Goal: Task Accomplishment & Management: Manage account settings

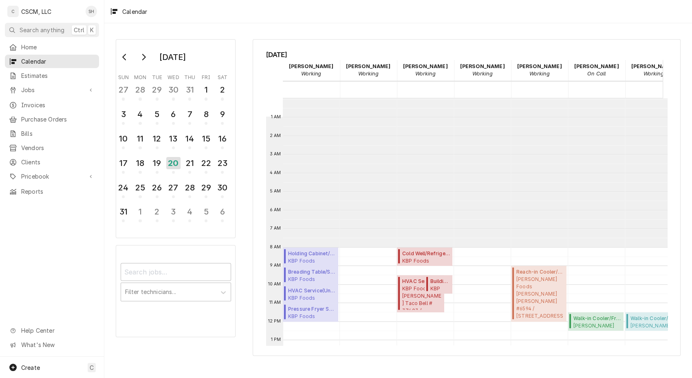
scroll to position [148, 0]
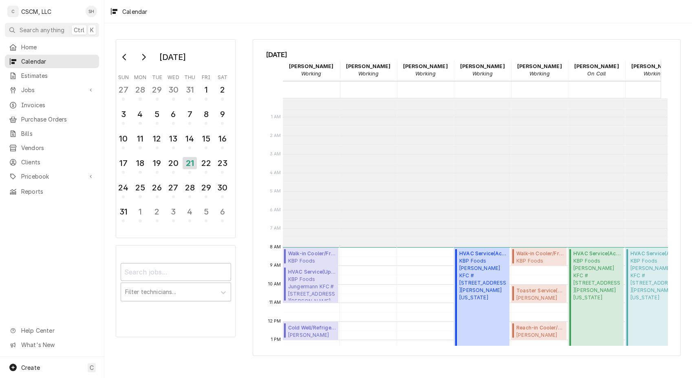
scroll to position [148, 0]
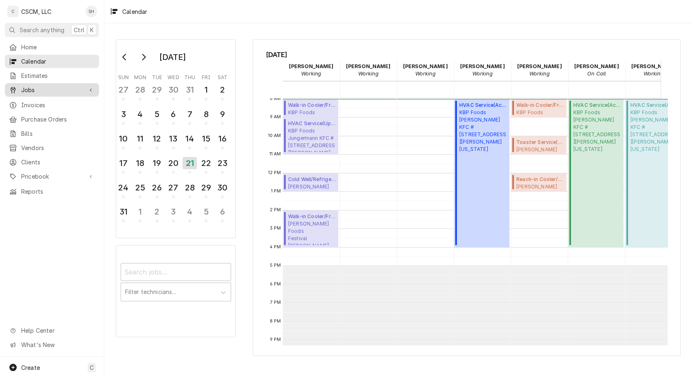
click at [45, 87] on span "Jobs" at bounding box center [51, 90] width 61 height 9
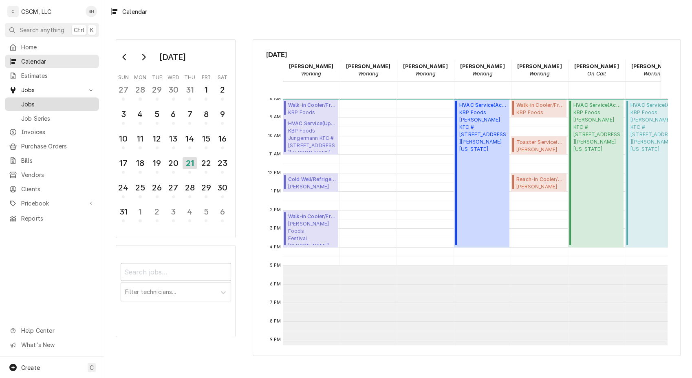
click at [46, 106] on link "Jobs" at bounding box center [52, 103] width 94 height 13
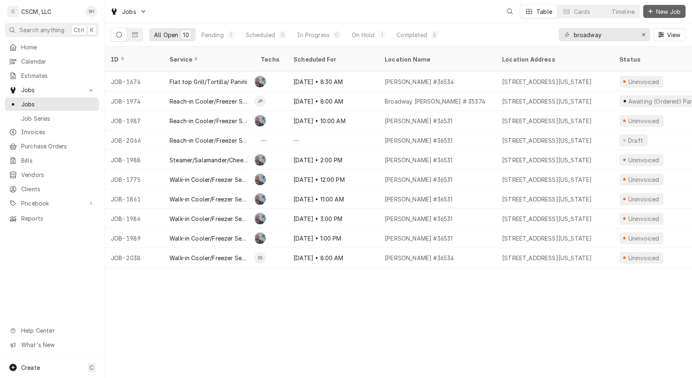
click at [666, 15] on span "New Job" at bounding box center [668, 11] width 28 height 9
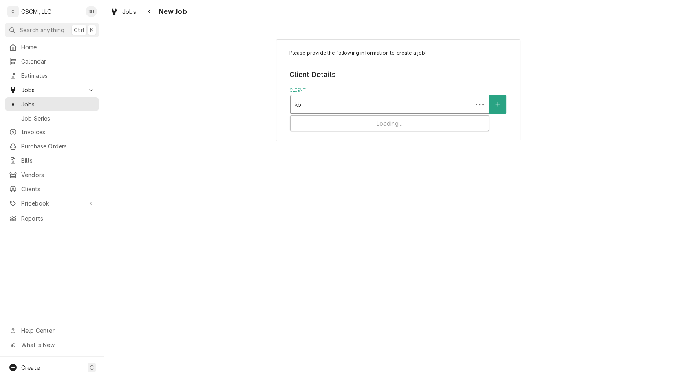
type input "kbp"
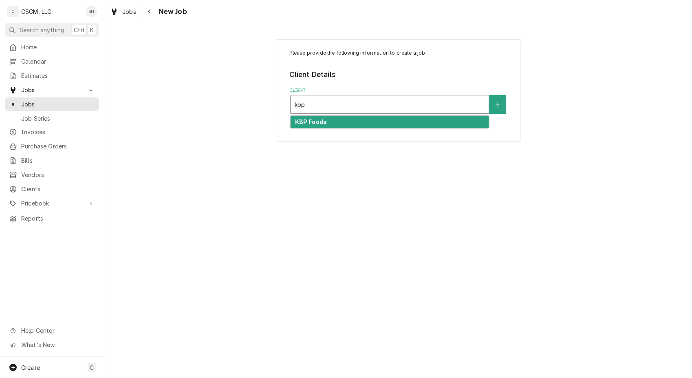
click at [449, 116] on div "KBP Foods" at bounding box center [389, 122] width 198 height 13
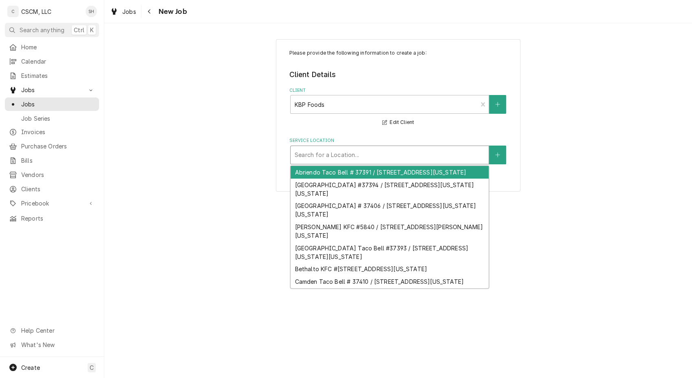
click at [395, 154] on div "Service Location" at bounding box center [389, 154] width 190 height 15
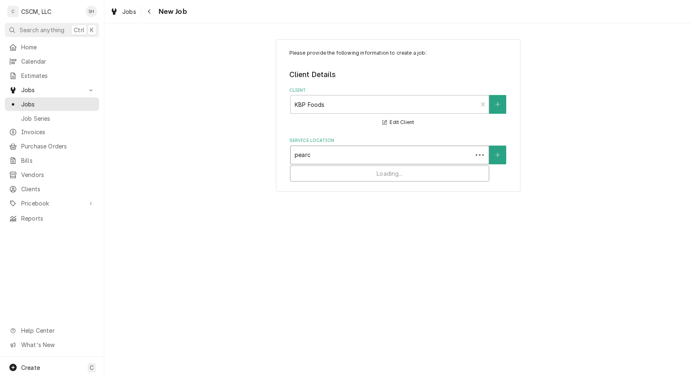
type input "pearce"
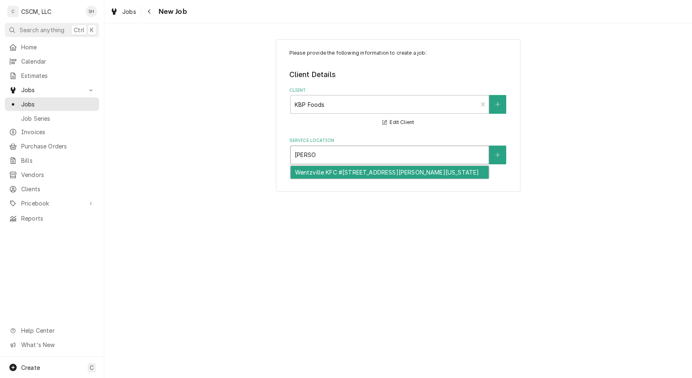
click at [380, 176] on div "Wentzville KFC #5845 / 718 W. Pearce Blvd, Wentzville, Missouri 63385" at bounding box center [389, 172] width 198 height 13
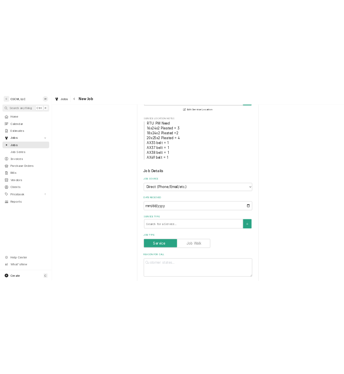
scroll to position [143, 0]
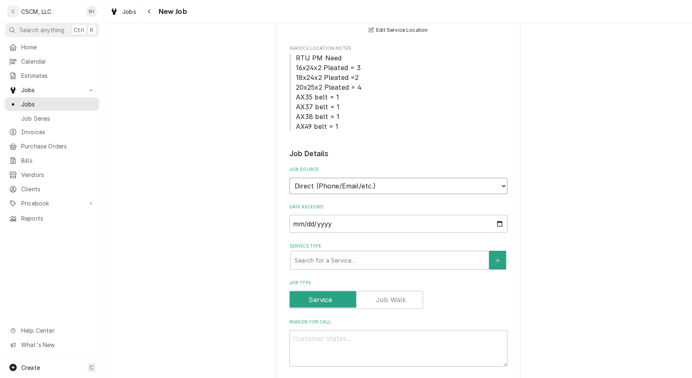
click at [374, 186] on select "Direct (Phone/Email/etc.) Other" at bounding box center [398, 186] width 218 height 16
select select "100"
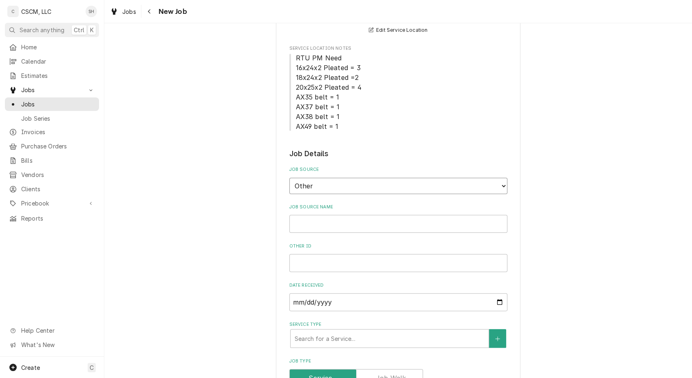
drag, startPoint x: 365, startPoint y: 183, endPoint x: 317, endPoint y: 189, distance: 48.4
click at [317, 189] on select "Direct (Phone/Email/etc.) Other" at bounding box center [398, 186] width 218 height 16
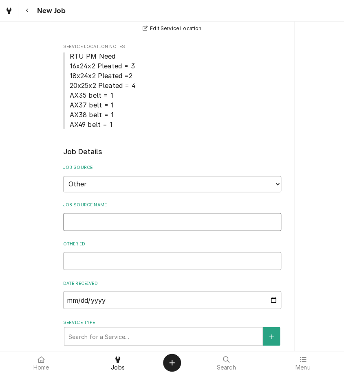
click at [164, 222] on input "Job Source Name" at bounding box center [172, 222] width 218 height 18
type textarea "x"
type input "V"
type textarea "x"
type input "Ve"
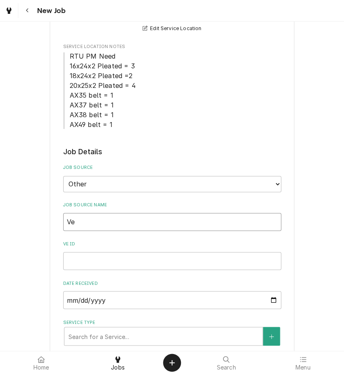
type textarea "x"
type input "Ver"
type textarea "x"
type input "Veri"
type textarea "x"
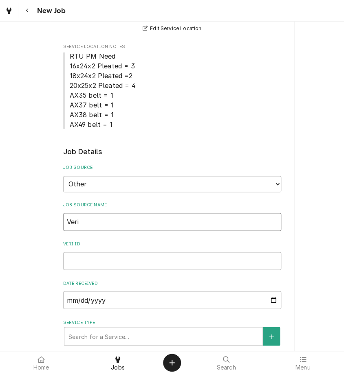
type input "Veris"
type textarea "x"
type input "Verisa"
type textarea "x"
type input "Verisae"
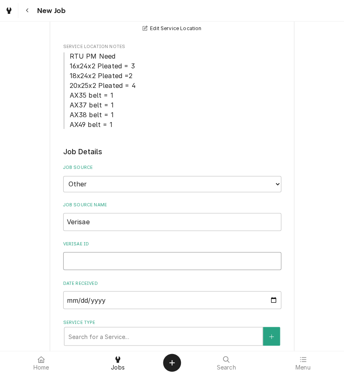
paste input "71994966"
type textarea "x"
type input "71994966"
type textarea "x"
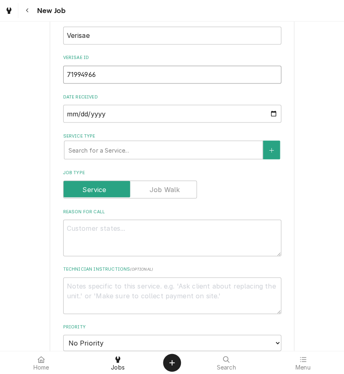
scroll to position [329, 0]
type input "71994966"
click at [76, 143] on div "Service Type" at bounding box center [163, 150] width 190 height 15
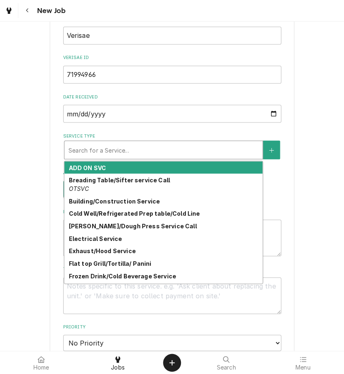
type textarea "x"
type input "o"
type textarea "x"
type input "op"
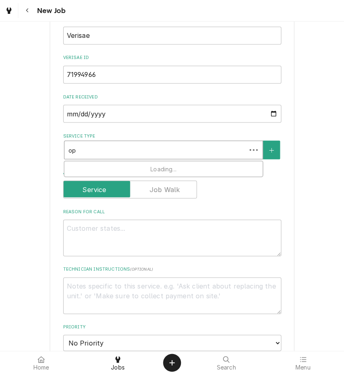
type textarea "x"
type input "ope"
type textarea "x"
type input "open"
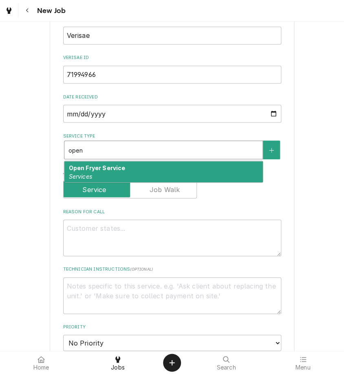
click at [84, 173] on em "Services" at bounding box center [79, 176] width 23 height 7
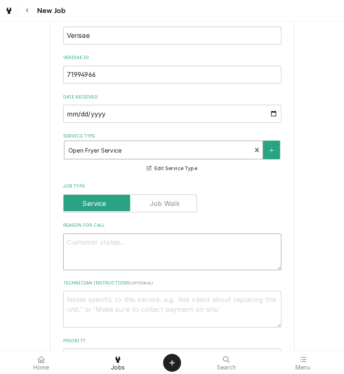
click at [79, 245] on textarea "Reason For Call" at bounding box center [172, 251] width 218 height 37
paste textarea "The manager stated, the fryer will not heat up."
type textarea "x"
type textarea "The manager stated, the fryer will not heat up."
type textarea "x"
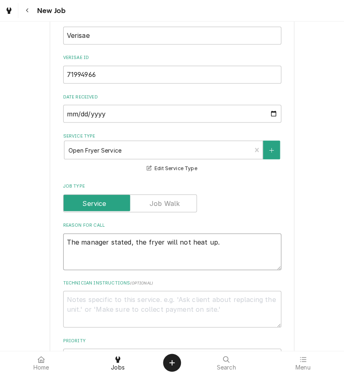
type textarea "The manager stated, the fryer will not heat up."
type textarea "x"
type textarea "The manager stated, the fryer will not heat up. N"
type textarea "x"
type textarea "The manager stated, the fryer will not heat up. NT"
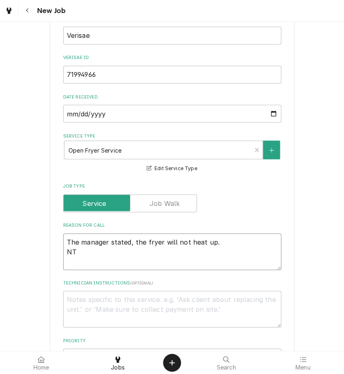
type textarea "x"
type textarea "The manager stated, the fryer will not heat up. NTE"
type textarea "x"
type textarea "The manager stated, the fryer will not heat up. NTE:"
type textarea "x"
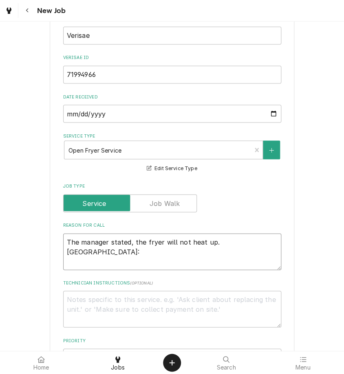
type textarea "The manager stated, the fryer will not heat up. NTE:"
type textarea "x"
type textarea "The manager stated, the fryer will not heat up. NTE: $"
type textarea "x"
type textarea "The manager stated, the fryer will not heat up. NTE: $5"
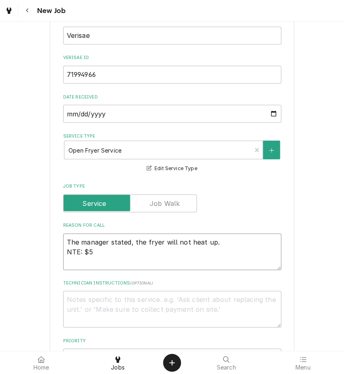
type textarea "x"
type textarea "The manager stated, the fryer will not heat up. NTE: $50"
type textarea "x"
type textarea "The manager stated, the fryer will not heat up. NTE: $500"
type textarea "x"
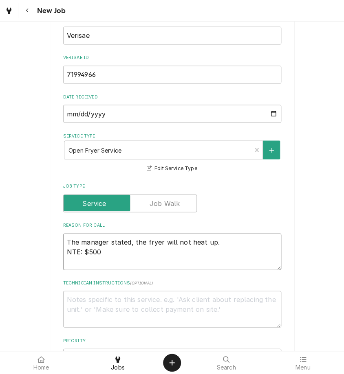
type textarea "The manager stated, the fryer will not heat up. NTE: $500"
type textarea "x"
type textarea "The manager stated, the fryer will not heat up. NTE: $500"
click at [127, 69] on input "71994966" at bounding box center [172, 75] width 218 height 18
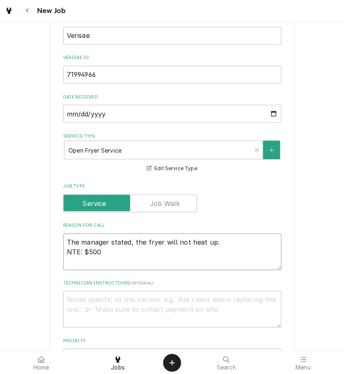
click at [120, 257] on textarea "The manager stated, the fryer will not heat up. NTE: $500" at bounding box center [172, 251] width 218 height 37
type textarea "x"
type textarea "The manager stated, the fryer will not heat up. NTE: $500 P"
type textarea "x"
type textarea "The manager stated, the fryer will not heat up. NTE: $500 PO"
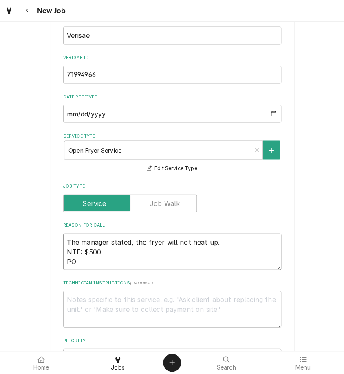
type textarea "x"
type textarea "The manager stated, the fryer will not heat up. NTE: $500 PO #"
type textarea "x"
type textarea "The manager stated, the fryer will not heat up. NTE: $500 PO #"
paste textarea "71994966"
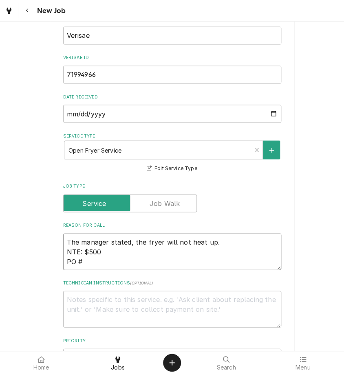
type textarea "x"
type textarea "The manager stated, the fryer will not heat up. NTE: $500 PO # 71994966"
type textarea "x"
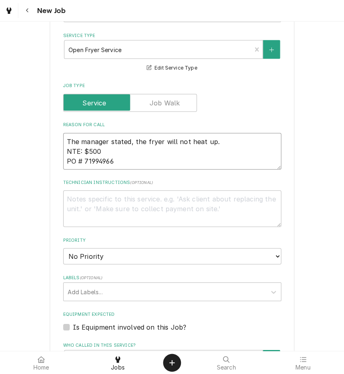
type textarea "The manager stated, the fryer will not heat up. NTE: $500 PO # 71994966"
click at [120, 257] on select "No Priority Urgent High Medium Low" at bounding box center [172, 256] width 218 height 16
select select "2"
click at [63, 248] on select "No Priority Urgent High Medium Low" at bounding box center [172, 256] width 218 height 16
type textarea "x"
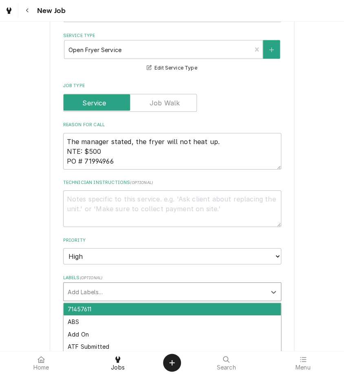
click at [140, 293] on div "Labels" at bounding box center [165, 292] width 194 height 15
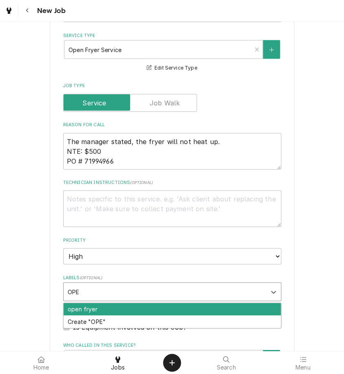
type input "OPEN"
click at [140, 307] on div "open fryer" at bounding box center [172, 309] width 217 height 13
type textarea "x"
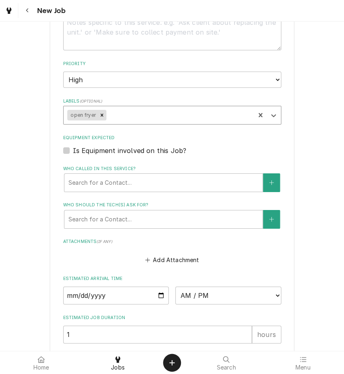
scroll to position [606, 0]
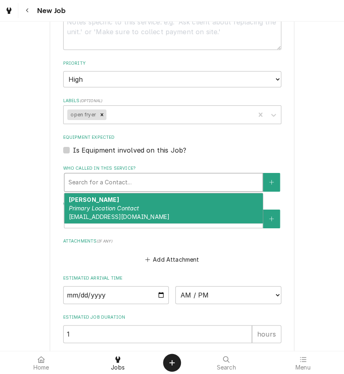
click at [147, 182] on div "Who called in this service?" at bounding box center [163, 182] width 190 height 15
type textarea "x"
type input "R"
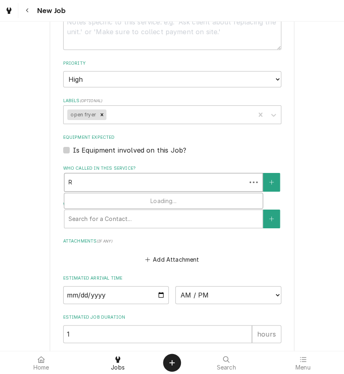
type textarea "x"
type input "RA"
type textarea "x"
type input "RAL"
type textarea "x"
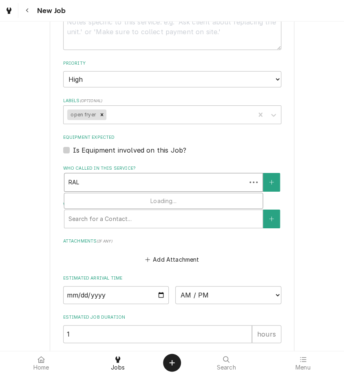
type input "RALP"
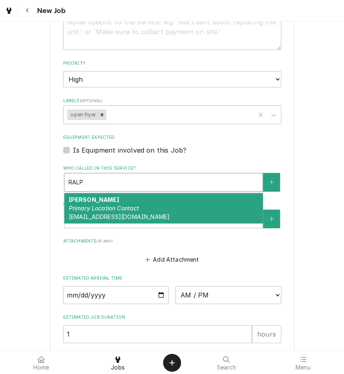
click at [143, 207] on div "Ralph Hoffman Primary Location Contact rhoffman@kbpbrands.com" at bounding box center [163, 208] width 198 height 30
type textarea "x"
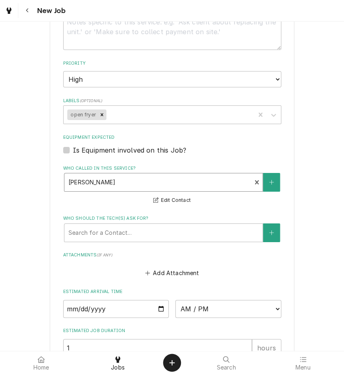
scroll to position [717, 0]
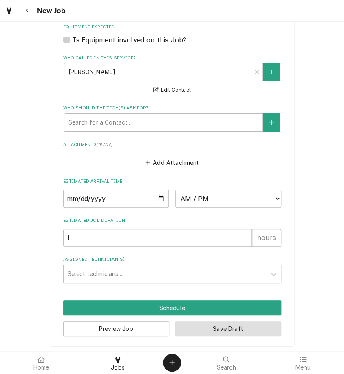
click at [194, 333] on button "Save Draft" at bounding box center [228, 328] width 106 height 15
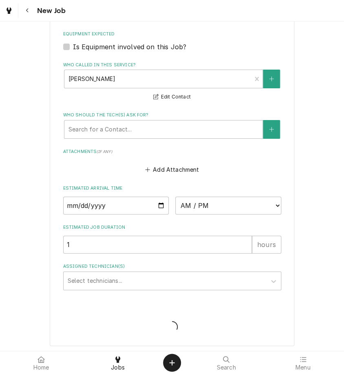
type textarea "x"
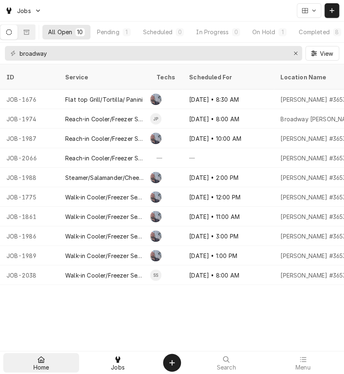
click at [29, 367] on div "Home" at bounding box center [41, 363] width 72 height 16
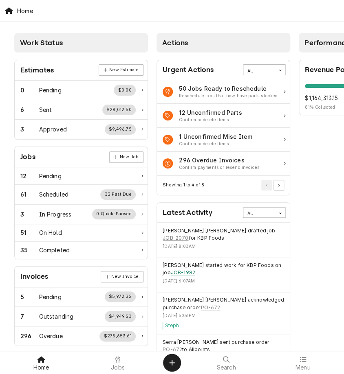
click at [178, 269] on link "JOB-1982" at bounding box center [182, 272] width 24 height 7
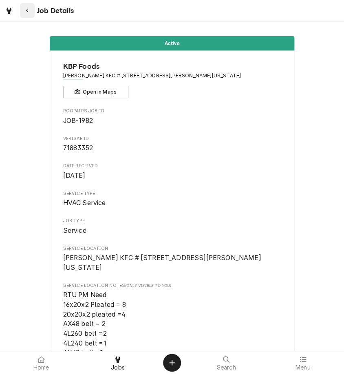
click at [28, 13] on icon "Navigate back" at bounding box center [28, 11] width 4 height 6
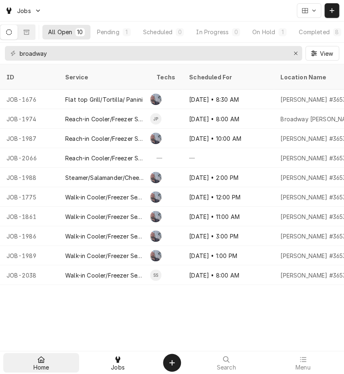
click at [37, 367] on span "Home" at bounding box center [41, 368] width 16 height 7
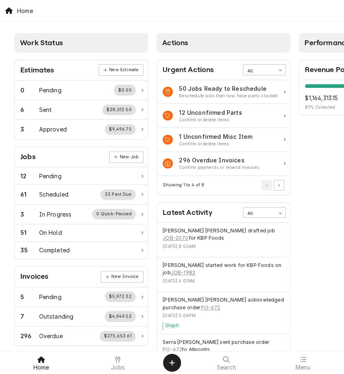
scroll to position [221, 0]
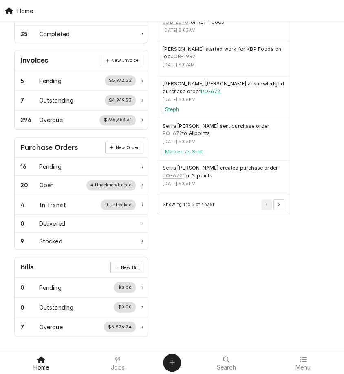
click at [200, 88] on link "PO-672" at bounding box center [210, 91] width 20 height 7
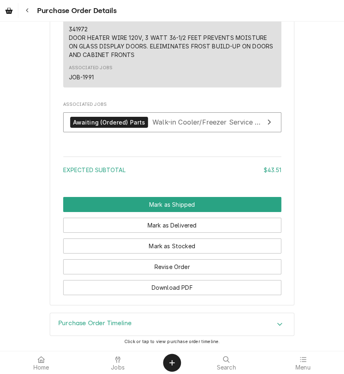
scroll to position [642, 0]
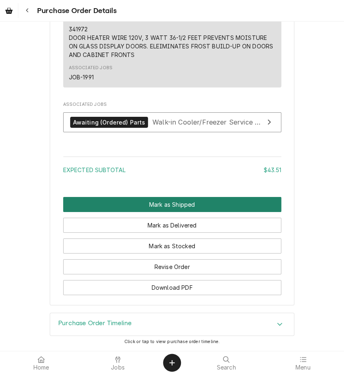
click at [191, 206] on button "Mark as Shipped" at bounding box center [172, 204] width 218 height 15
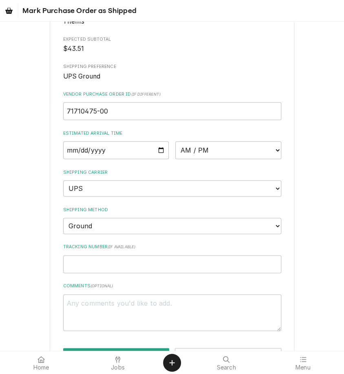
scroll to position [116, 0]
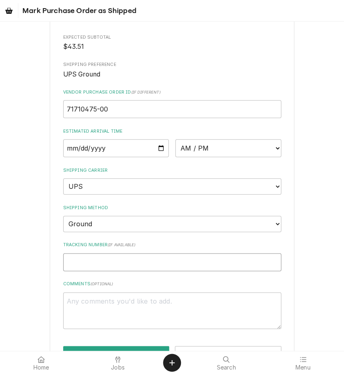
click at [137, 262] on input "Tracking Number ( if available )" at bounding box center [172, 262] width 218 height 18
paste input "1ZV53D990307029693"
type textarea "x"
type input "1ZV53D990307029693"
click at [154, 147] on input "Date" at bounding box center [116, 148] width 106 height 18
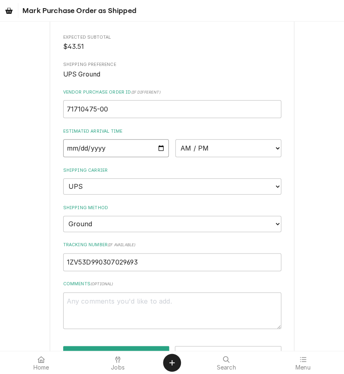
click at [158, 149] on input "Date" at bounding box center [116, 148] width 106 height 18
type input "2025-08-22"
type textarea "x"
click at [213, 150] on select "AM / PM 6:00 AM 6:15 AM 6:30 AM 6:45 AM 7:00 AM 7:15 AM 7:30 AM 7:45 AM 8:00 AM…" at bounding box center [228, 148] width 106 height 18
select select "15:30:00"
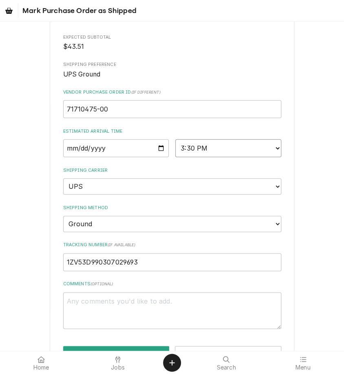
click at [175, 139] on select "AM / PM 6:00 AM 6:15 AM 6:30 AM 6:45 AM 7:00 AM 7:15 AM 7:30 AM 7:45 AM 8:00 AM…" at bounding box center [228, 148] width 106 height 18
click at [148, 346] on button "Mark as Shipped" at bounding box center [116, 353] width 106 height 15
type textarea "x"
